Goal: Transaction & Acquisition: Purchase product/service

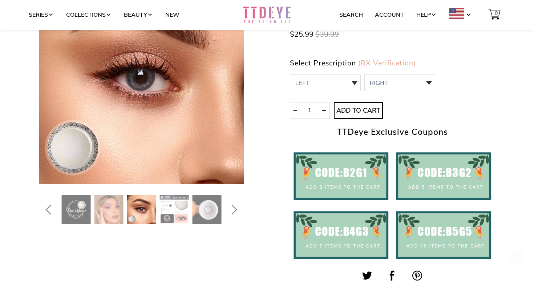
scroll to position [110, 0]
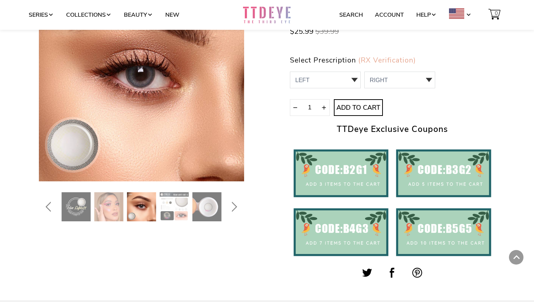
click at [112, 198] on img at bounding box center [108, 206] width 29 height 29
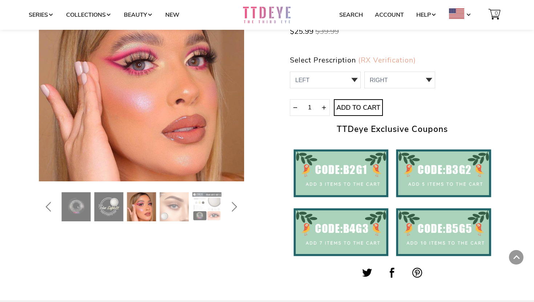
click at [154, 200] on img at bounding box center [141, 206] width 29 height 29
click at [164, 201] on img at bounding box center [174, 206] width 29 height 29
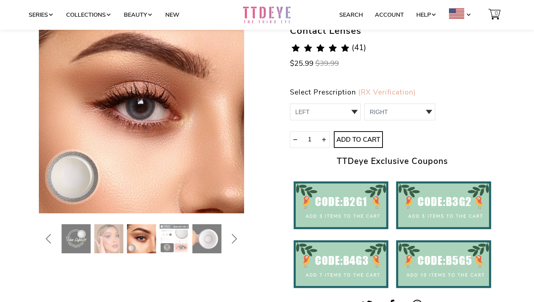
scroll to position [162, 0]
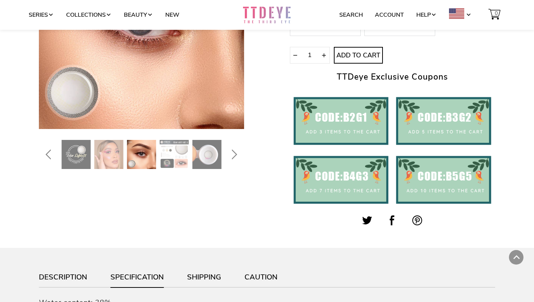
click at [175, 149] on img at bounding box center [174, 154] width 29 height 29
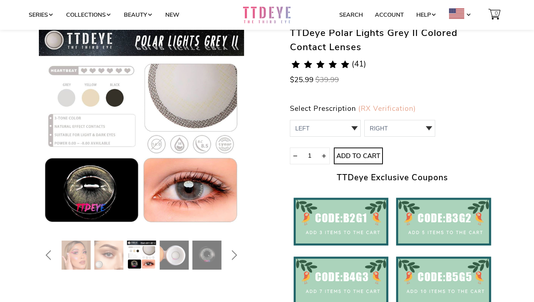
scroll to position [61, 0]
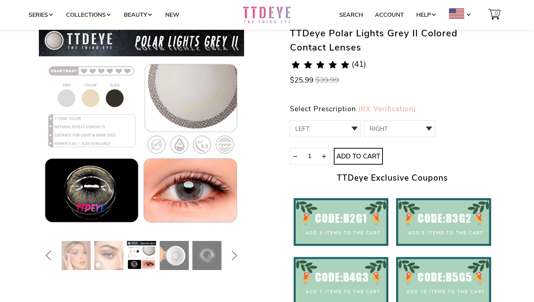
click at [138, 252] on img at bounding box center [141, 255] width 29 height 29
click at [113, 252] on img at bounding box center [108, 255] width 29 height 29
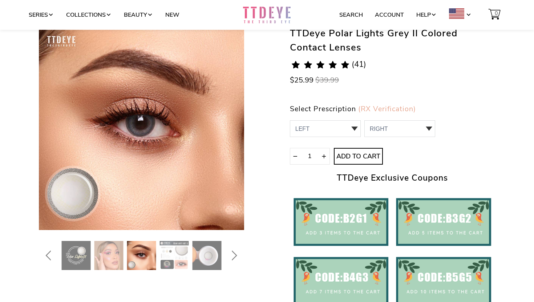
click at [80, 249] on img at bounding box center [76, 255] width 29 height 29
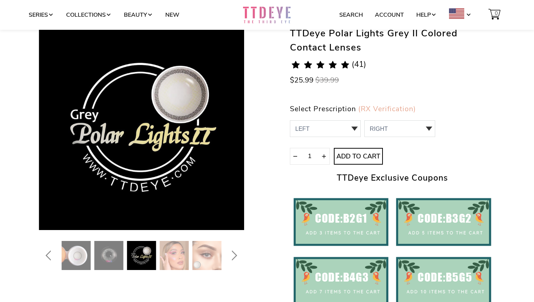
click at [211, 254] on img at bounding box center [206, 255] width 29 height 29
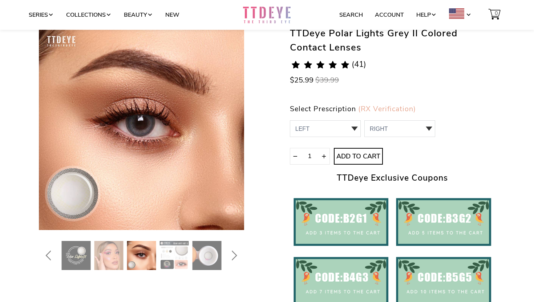
click at [234, 255] on icon "Next" at bounding box center [232, 255] width 13 height 17
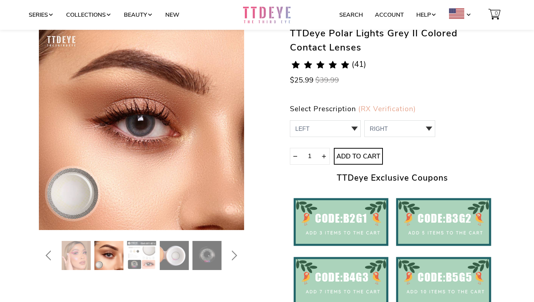
click at [210, 258] on img at bounding box center [206, 255] width 29 height 29
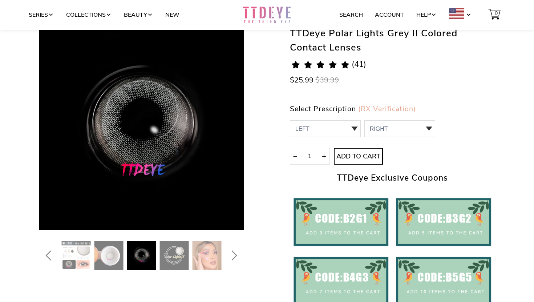
click at [212, 258] on img at bounding box center [206, 255] width 29 height 29
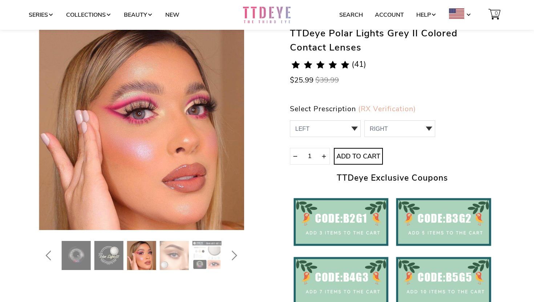
click at [202, 257] on img at bounding box center [206, 255] width 29 height 29
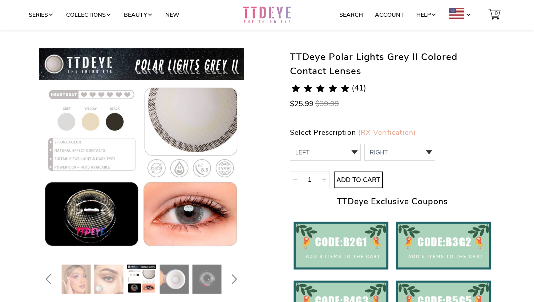
scroll to position [0, 0]
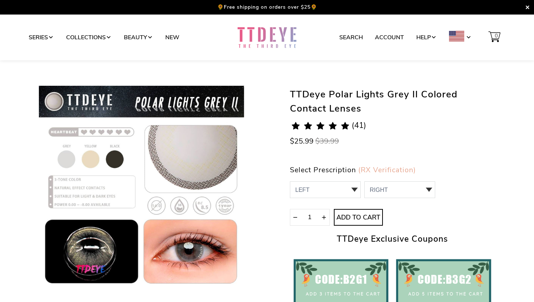
click at [342, 22] on div "Series Collections Beauty New Search Account Help 0 Shop All > Rainbow Valerian…" at bounding box center [267, 38] width 534 height 46
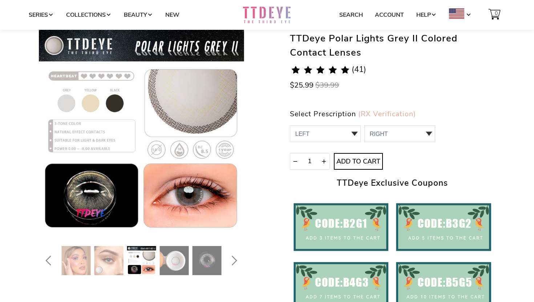
scroll to position [59, 0]
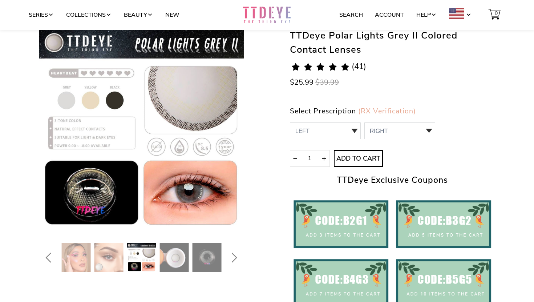
click at [172, 254] on img at bounding box center [174, 257] width 29 height 29
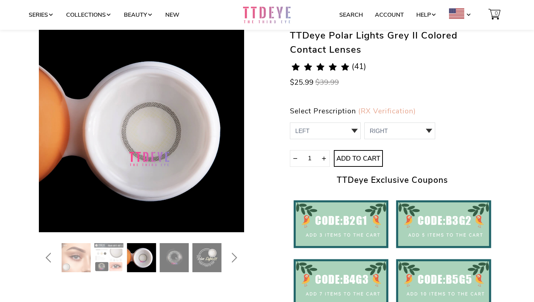
click at [202, 255] on img at bounding box center [206, 257] width 29 height 29
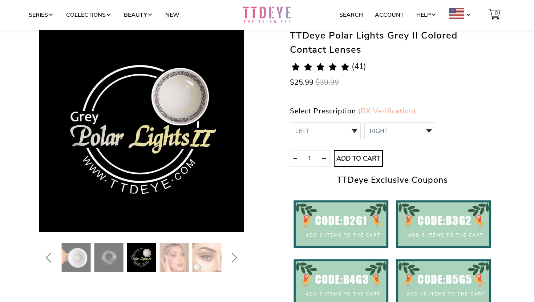
click at [169, 256] on img at bounding box center [174, 257] width 29 height 29
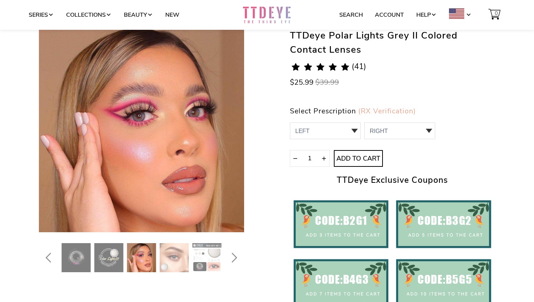
click at [135, 255] on img at bounding box center [141, 257] width 29 height 29
click at [120, 256] on img at bounding box center [108, 257] width 29 height 29
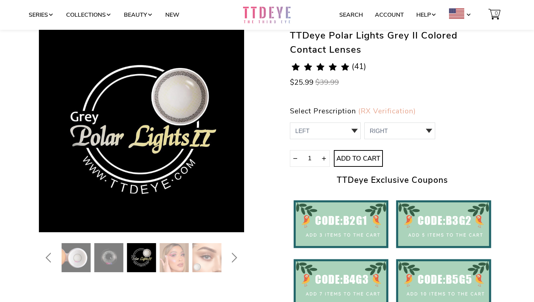
click at [100, 256] on img at bounding box center [108, 257] width 29 height 29
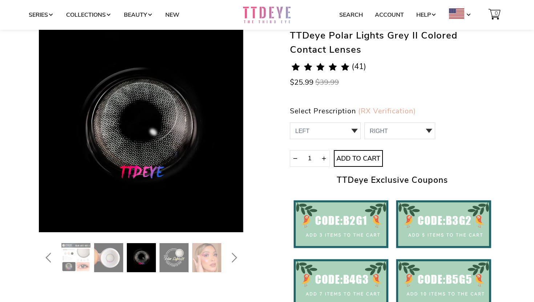
click at [97, 256] on img at bounding box center [108, 257] width 29 height 29
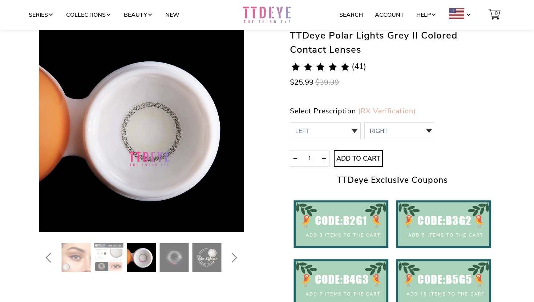
click at [97, 256] on img at bounding box center [108, 257] width 29 height 29
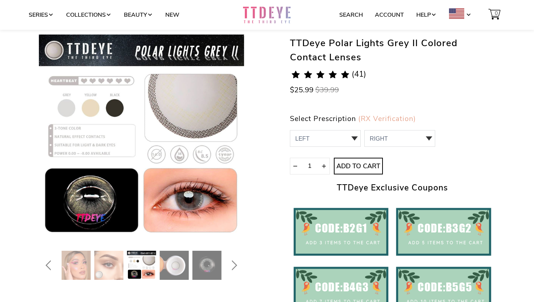
scroll to position [54, 0]
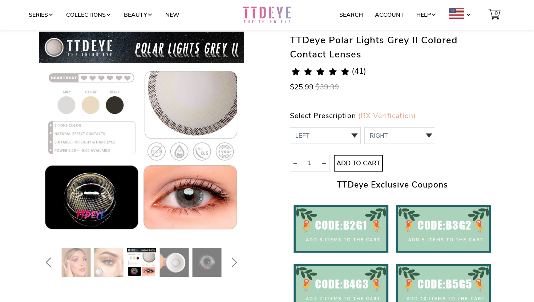
click at [113, 268] on img at bounding box center [108, 262] width 29 height 29
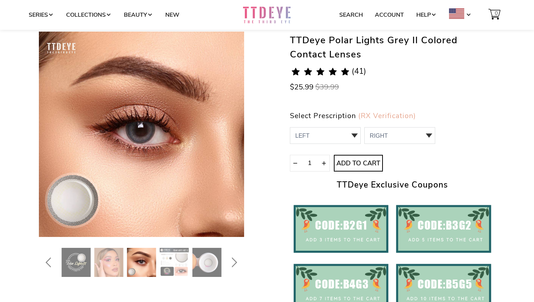
click at [77, 269] on img at bounding box center [76, 262] width 29 height 29
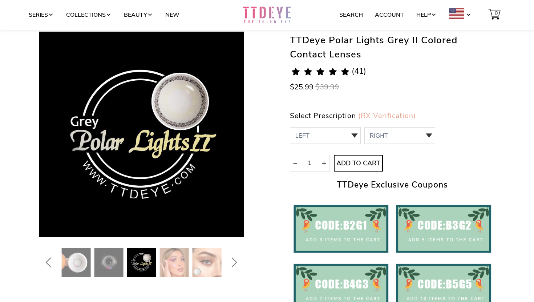
click at [356, 69] on span "(41)" at bounding box center [358, 71] width 15 height 8
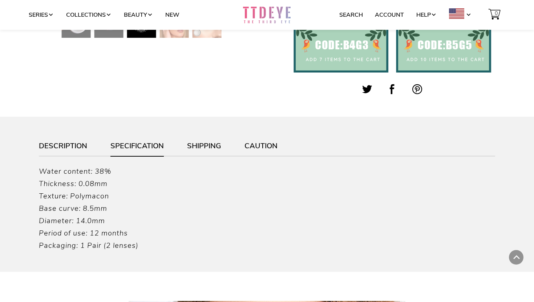
scroll to position [295, 0]
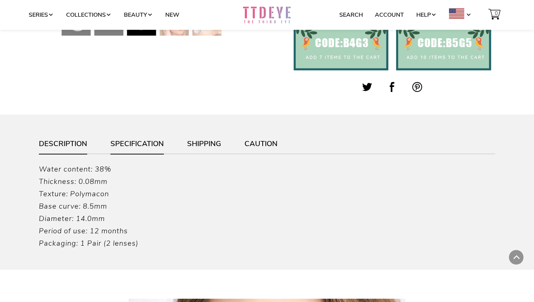
click at [81, 146] on link "Description" at bounding box center [63, 147] width 48 height 14
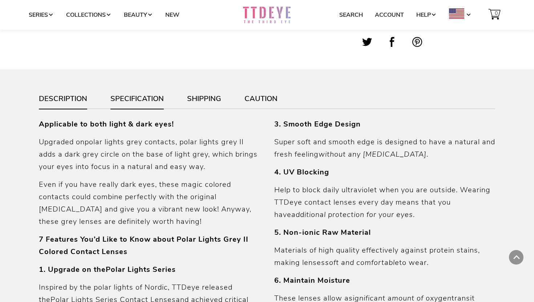
scroll to position [337, 0]
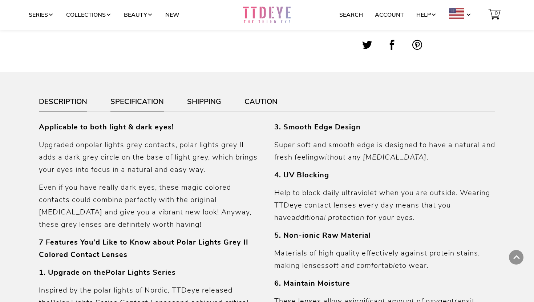
click at [134, 106] on link "Specification" at bounding box center [136, 105] width 53 height 14
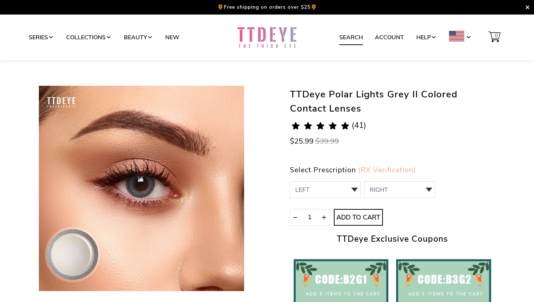
click at [358, 35] on link "Search" at bounding box center [351, 37] width 24 height 14
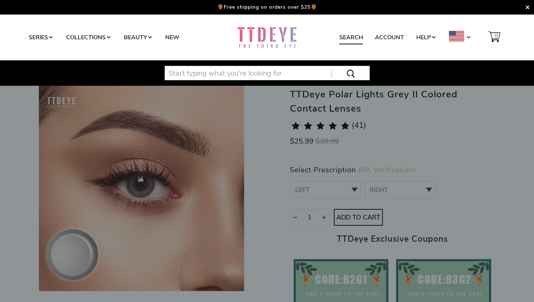
click at [231, 74] on input "text" at bounding box center [266, 73] width 205 height 15
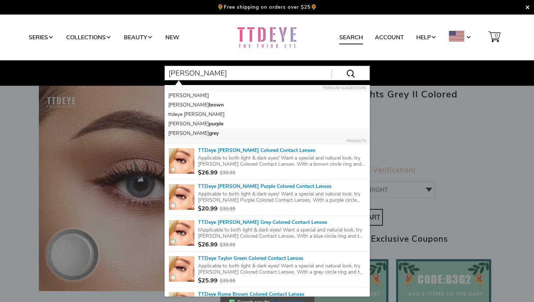
click at [209, 134] on b "grey" at bounding box center [214, 133] width 10 height 7
type input "taylor grey"
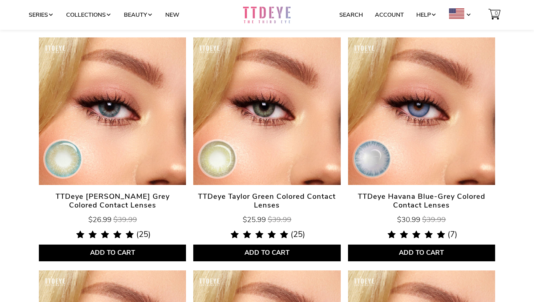
scroll to position [95, 0]
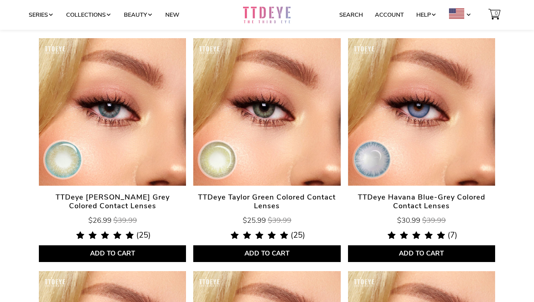
click at [147, 134] on link "TTDeye [PERSON_NAME] Grey Colored Contact Lenses" at bounding box center [112, 111] width 147 height 147
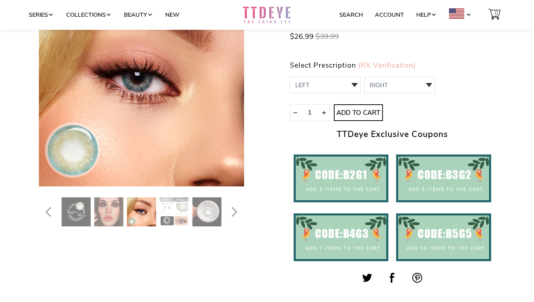
scroll to position [110, 0]
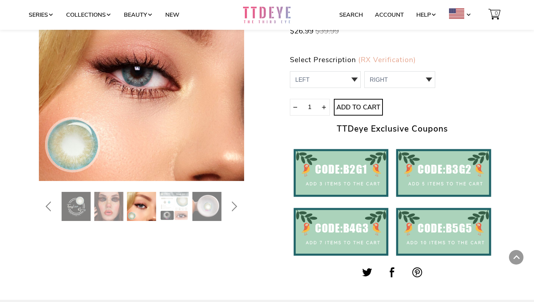
click at [168, 203] on img at bounding box center [174, 206] width 29 height 29
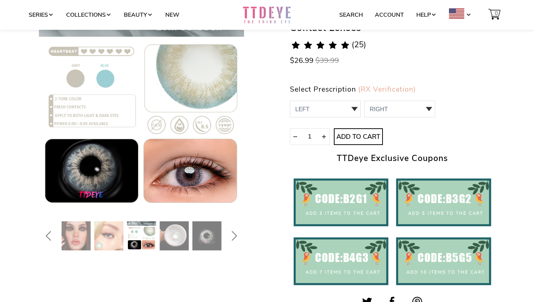
scroll to position [82, 0]
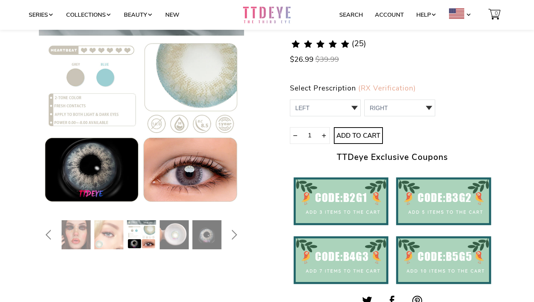
click at [119, 227] on img at bounding box center [108, 234] width 29 height 29
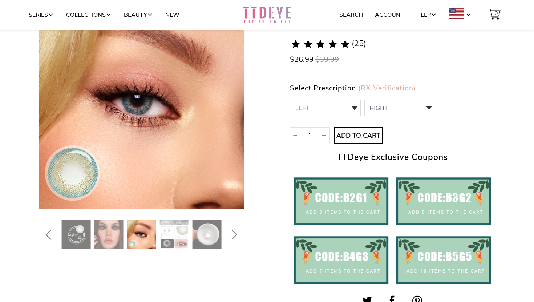
click at [170, 229] on img at bounding box center [174, 234] width 29 height 29
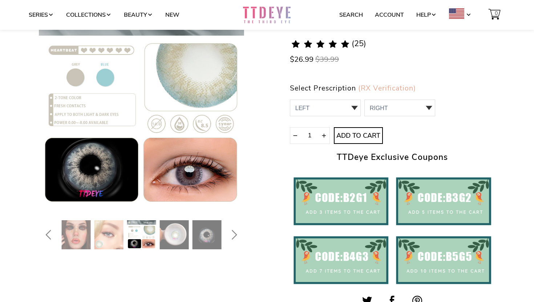
click at [142, 230] on img at bounding box center [141, 234] width 29 height 29
click at [113, 235] on img at bounding box center [108, 234] width 29 height 29
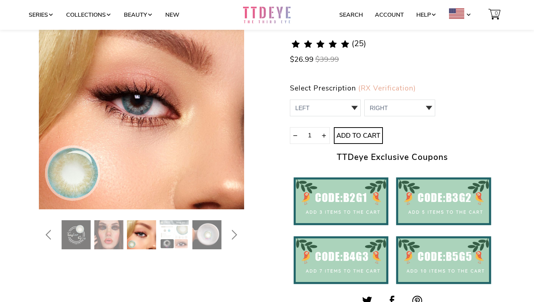
click at [83, 234] on img at bounding box center [76, 234] width 29 height 29
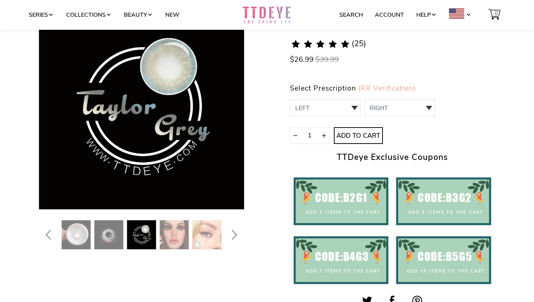
click at [217, 234] on img at bounding box center [206, 234] width 29 height 29
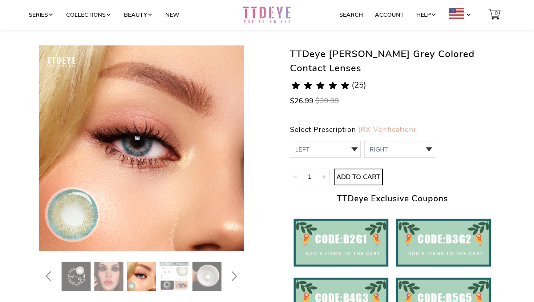
scroll to position [41, 0]
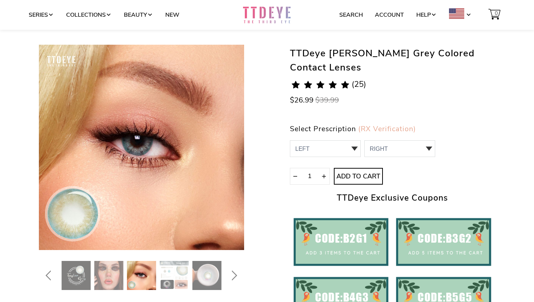
click at [100, 280] on img at bounding box center [108, 275] width 29 height 29
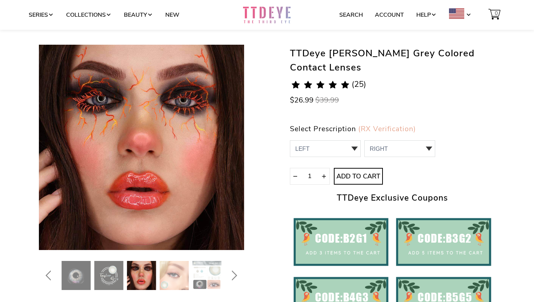
click at [136, 276] on img at bounding box center [141, 275] width 29 height 29
click at [159, 273] on div at bounding box center [66, 275] width 205 height 29
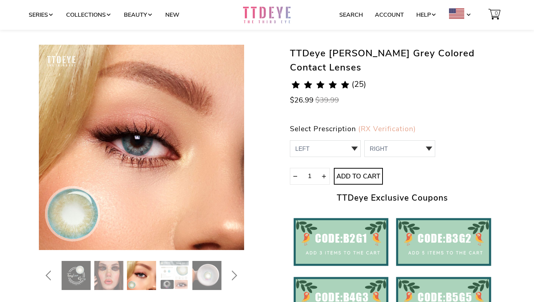
click at [172, 272] on img at bounding box center [174, 275] width 29 height 29
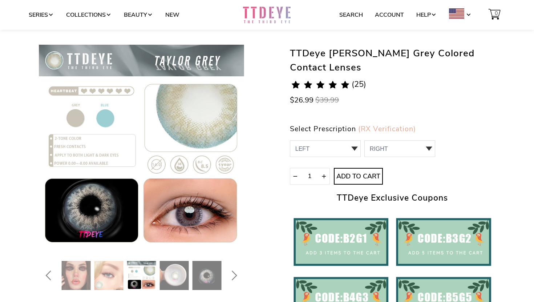
click at [141, 273] on img at bounding box center [141, 275] width 29 height 29
click at [145, 275] on img at bounding box center [141, 275] width 29 height 29
click at [162, 273] on img at bounding box center [174, 275] width 29 height 29
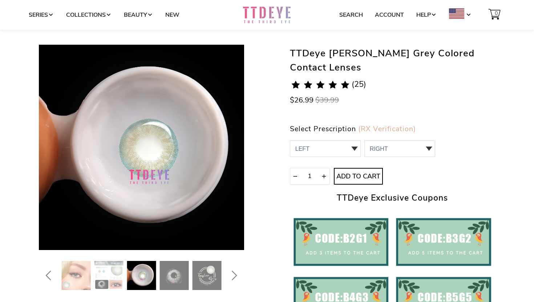
click at [135, 276] on img at bounding box center [141, 275] width 29 height 29
click at [114, 279] on img at bounding box center [108, 275] width 29 height 29
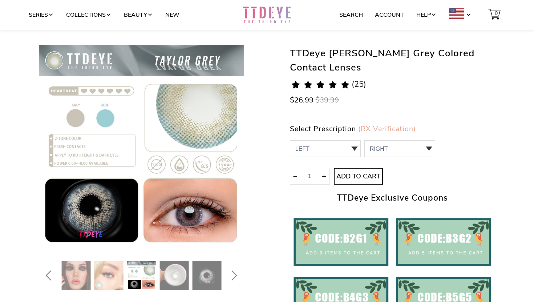
click at [82, 277] on img at bounding box center [76, 275] width 29 height 29
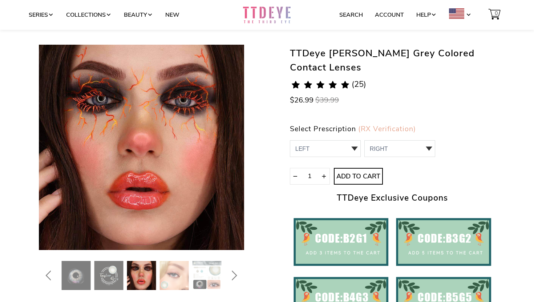
click at [84, 277] on img at bounding box center [76, 275] width 29 height 29
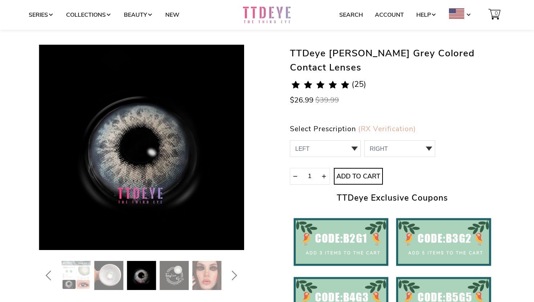
click at [172, 267] on img at bounding box center [174, 275] width 29 height 29
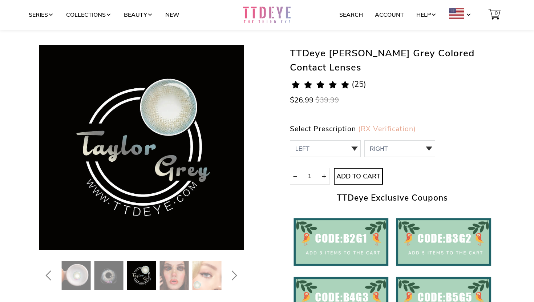
click at [181, 269] on img at bounding box center [174, 275] width 29 height 29
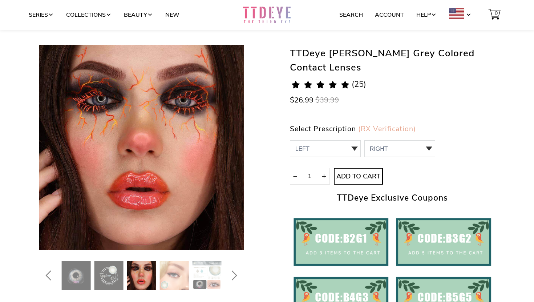
click at [188, 268] on img at bounding box center [174, 275] width 29 height 29
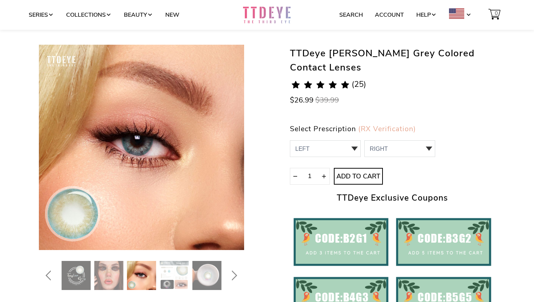
click at [197, 271] on img at bounding box center [206, 275] width 29 height 29
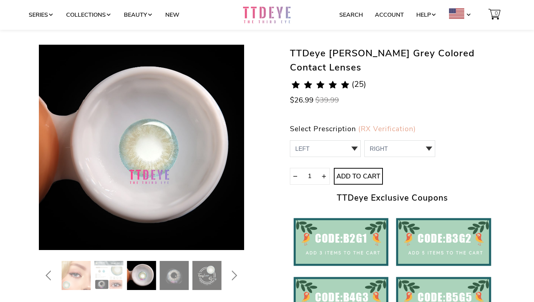
click at [145, 268] on img at bounding box center [141, 275] width 29 height 29
click at [122, 273] on img at bounding box center [108, 275] width 29 height 29
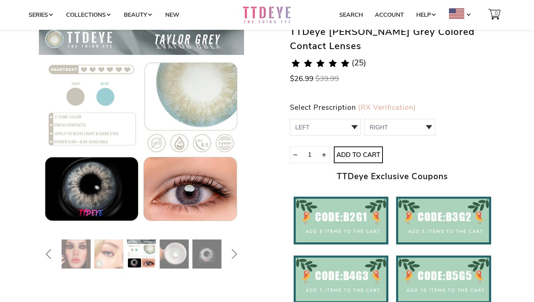
scroll to position [63, 0]
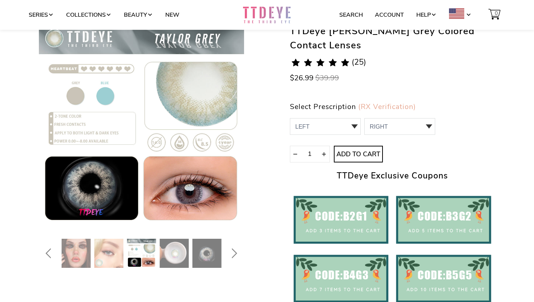
click at [197, 247] on img at bounding box center [206, 253] width 29 height 29
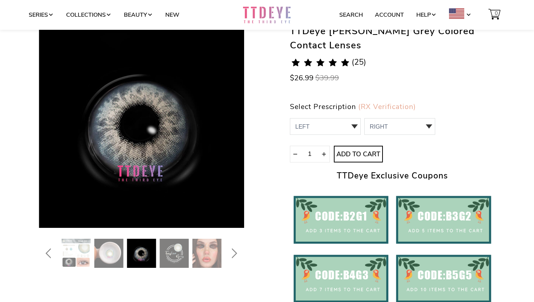
click at [167, 246] on img at bounding box center [174, 253] width 29 height 29
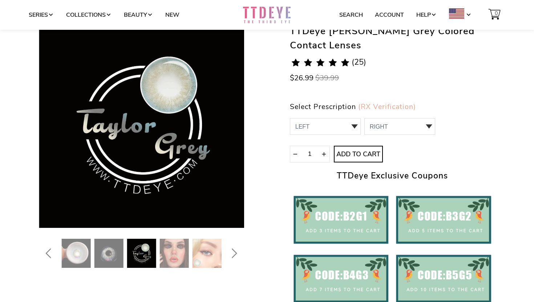
click at [178, 248] on img at bounding box center [174, 253] width 29 height 29
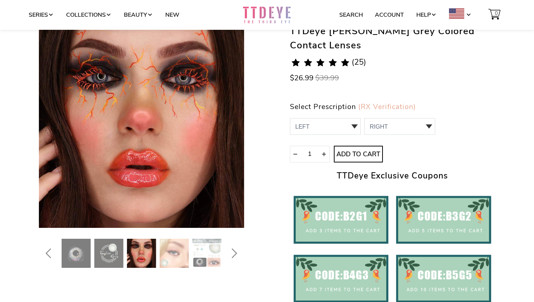
click at [137, 244] on img at bounding box center [141, 253] width 29 height 29
click at [114, 247] on img at bounding box center [108, 253] width 29 height 29
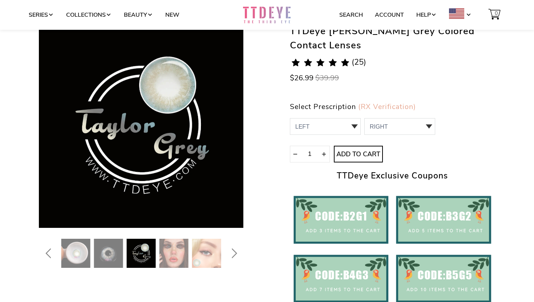
click at [109, 246] on img at bounding box center [108, 253] width 29 height 29
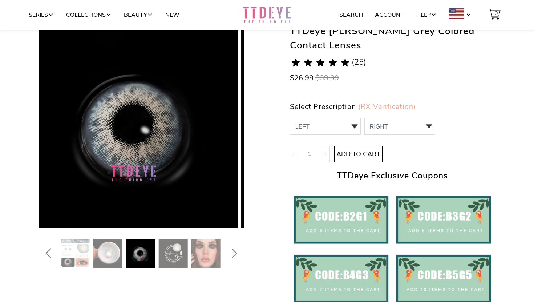
click at [109, 246] on img at bounding box center [107, 253] width 29 height 29
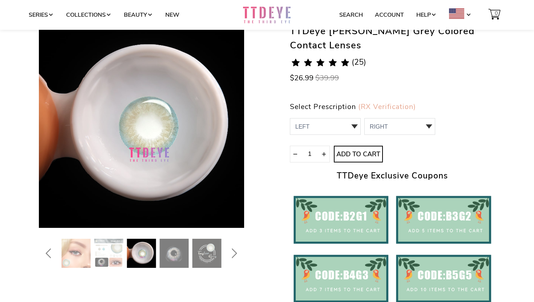
click at [109, 246] on img at bounding box center [108, 253] width 29 height 29
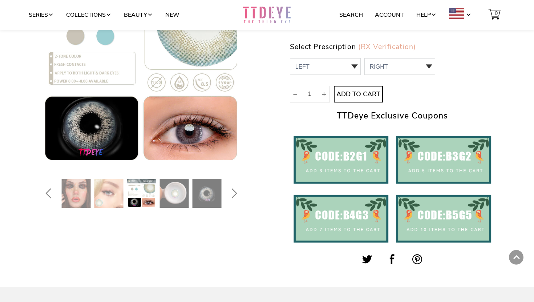
scroll to position [121, 0]
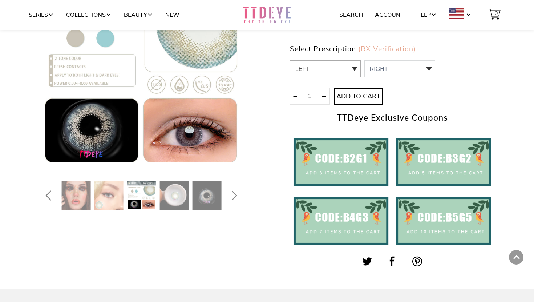
click at [354, 60] on select "LEFT 0.00 / Plano,-1.00,-1.25,-1.50,-1.75,-2.00,-2.25,-2.50,-2.75,-3.00,-3.25,-…" at bounding box center [325, 68] width 71 height 17
select select "0.00"
click at [383, 60] on select "RIGHT 0 0.00 / Plano 1 -1.00 2 -1.25 3 -1.50 4 -1.75 5 -2.00 6 -2.25 7 -2.50 8 …" at bounding box center [399, 68] width 71 height 17
select select "0.00"
click at [369, 93] on span "Add to Cart" at bounding box center [358, 97] width 48 height 8
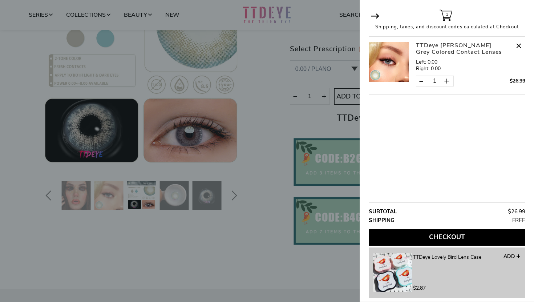
click at [457, 233] on button "Checkout" at bounding box center [447, 237] width 156 height 17
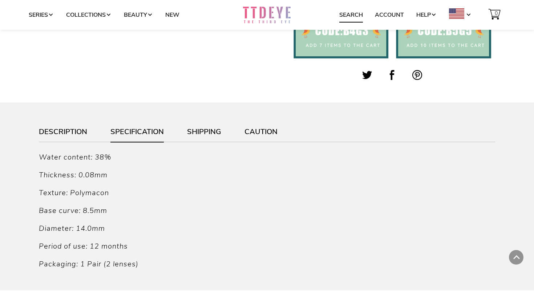
click at [361, 16] on link "Search" at bounding box center [351, 15] width 24 height 14
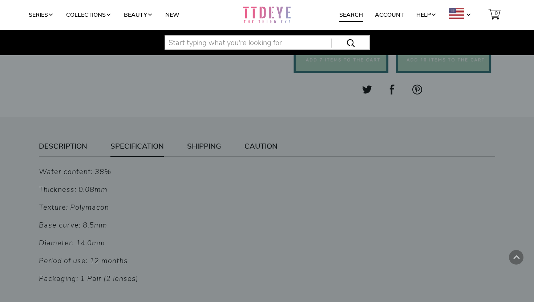
click at [256, 42] on input "text" at bounding box center [266, 42] width 205 height 15
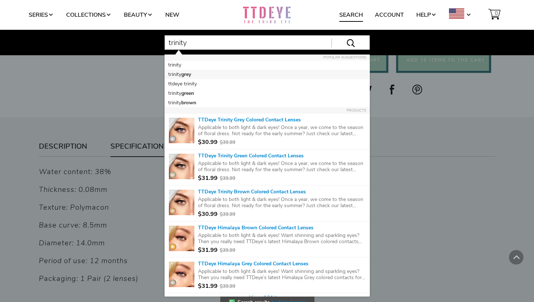
click at [223, 73] on li "trinity grey" at bounding box center [266, 74] width 205 height 9
type input "trinity grey"
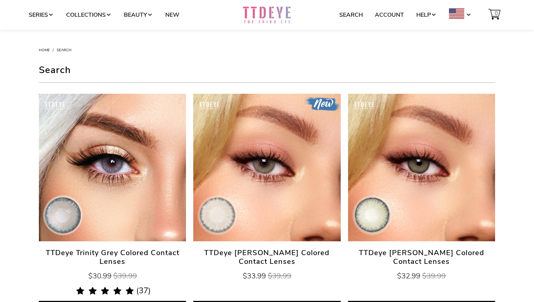
scroll to position [40, 0]
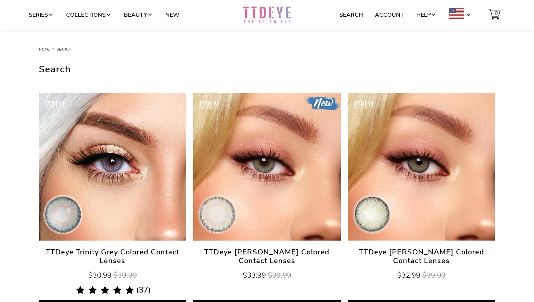
click at [145, 158] on link "TTDeye Trinity Grey Colored Contact Lenses" at bounding box center [112, 166] width 147 height 147
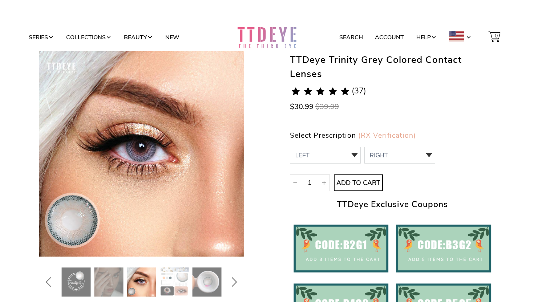
scroll to position [114, 0]
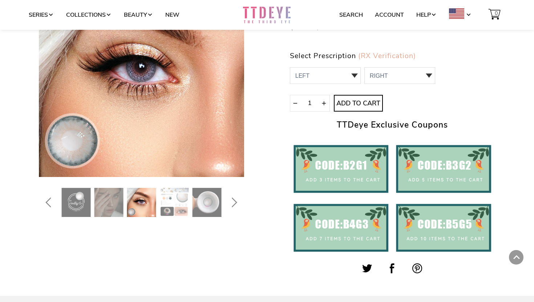
click at [173, 201] on img at bounding box center [174, 202] width 29 height 29
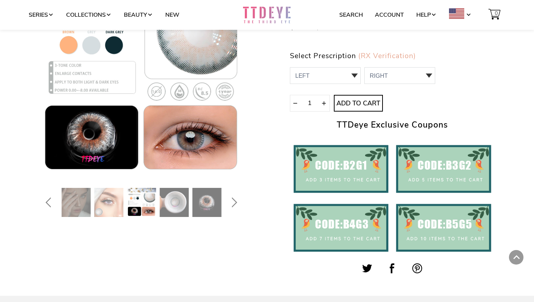
click at [204, 196] on img at bounding box center [206, 202] width 29 height 29
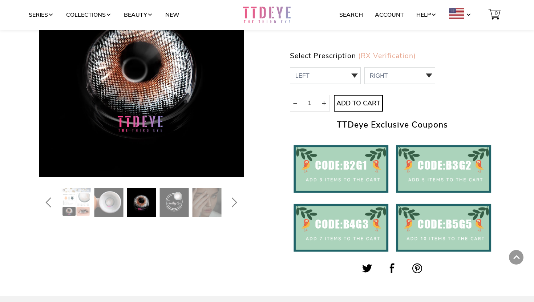
click at [160, 200] on img at bounding box center [174, 202] width 29 height 29
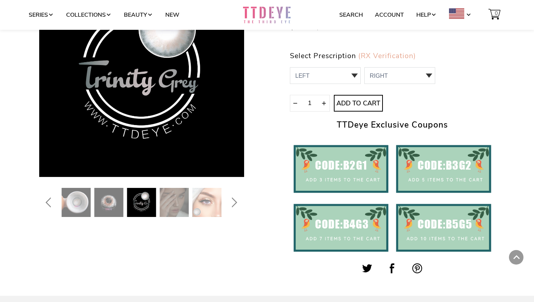
click at [176, 199] on img at bounding box center [174, 202] width 29 height 29
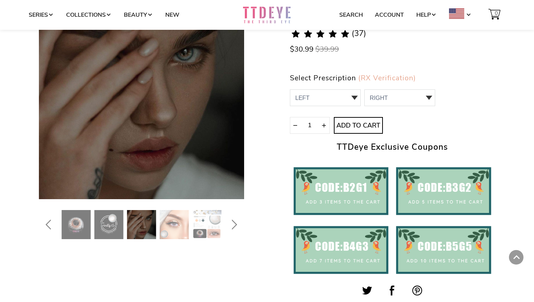
scroll to position [90, 0]
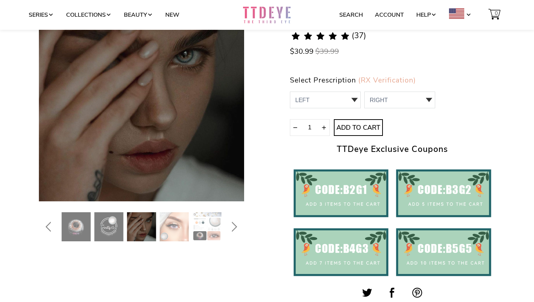
click at [184, 228] on img at bounding box center [174, 226] width 29 height 29
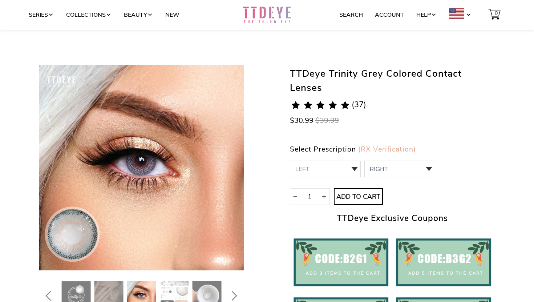
scroll to position [36, 0]
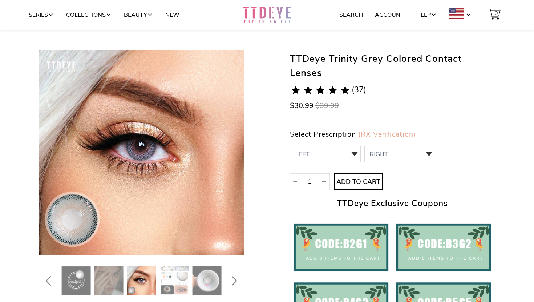
click at [150, 272] on img at bounding box center [141, 280] width 29 height 29
click at [115, 274] on img at bounding box center [108, 280] width 29 height 29
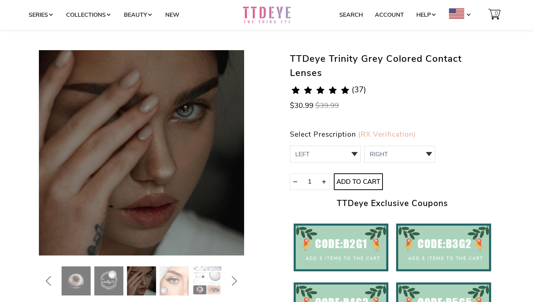
click at [173, 270] on img at bounding box center [174, 280] width 29 height 29
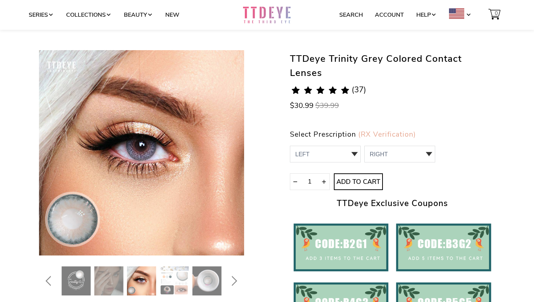
click at [194, 272] on img at bounding box center [206, 280] width 29 height 29
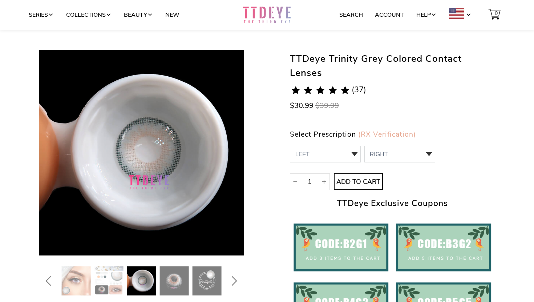
click at [103, 279] on img at bounding box center [108, 280] width 29 height 29
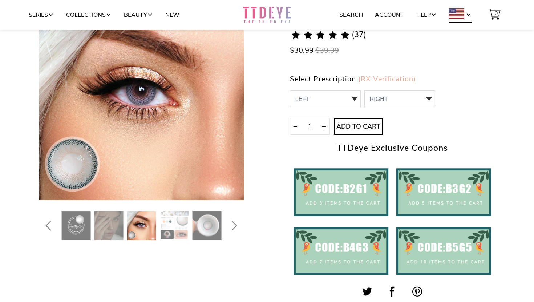
scroll to position [91, 0]
click at [344, 12] on link "Search" at bounding box center [351, 15] width 24 height 14
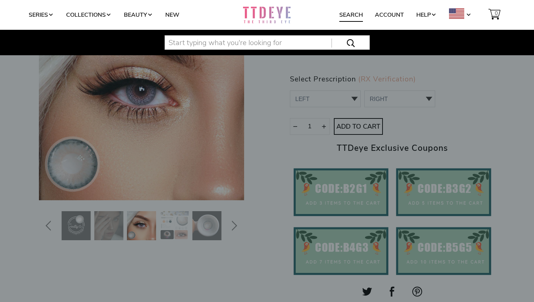
click at [274, 37] on input "text" at bounding box center [266, 42] width 205 height 15
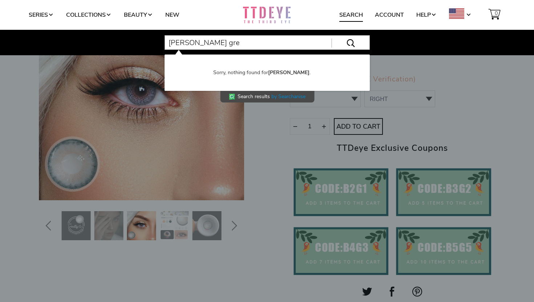
type input "[PERSON_NAME]"
